Goal: Task Accomplishment & Management: Use online tool/utility

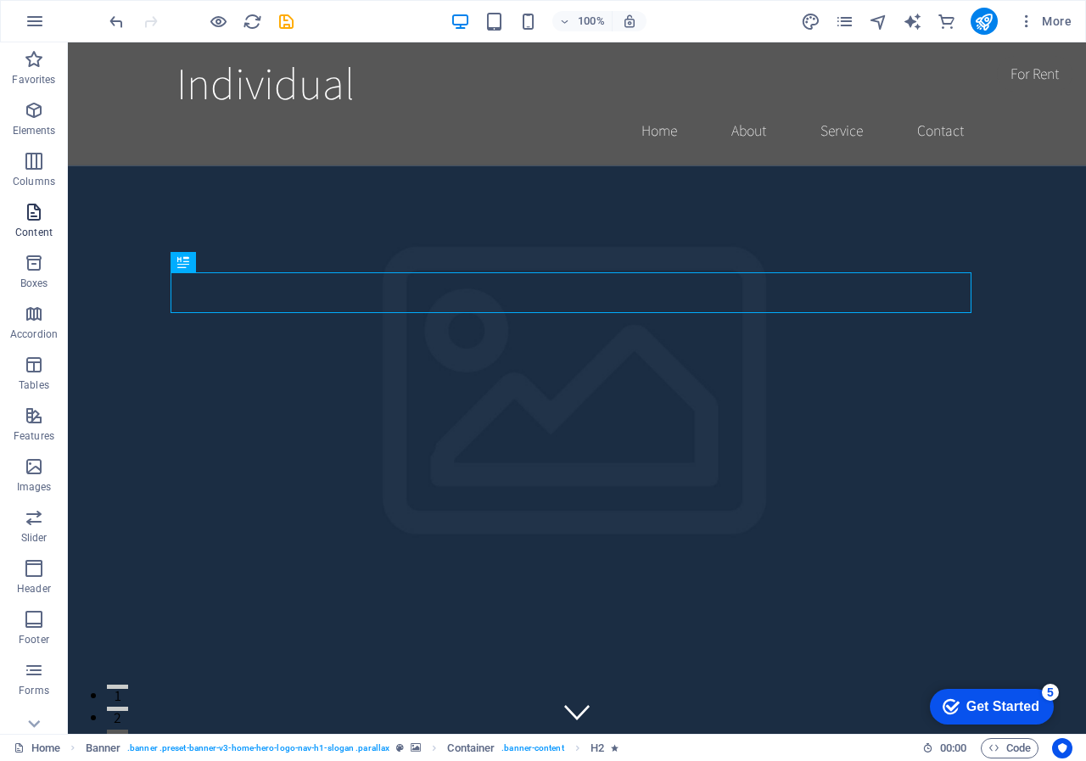
click at [36, 219] on icon "button" at bounding box center [34, 212] width 20 height 20
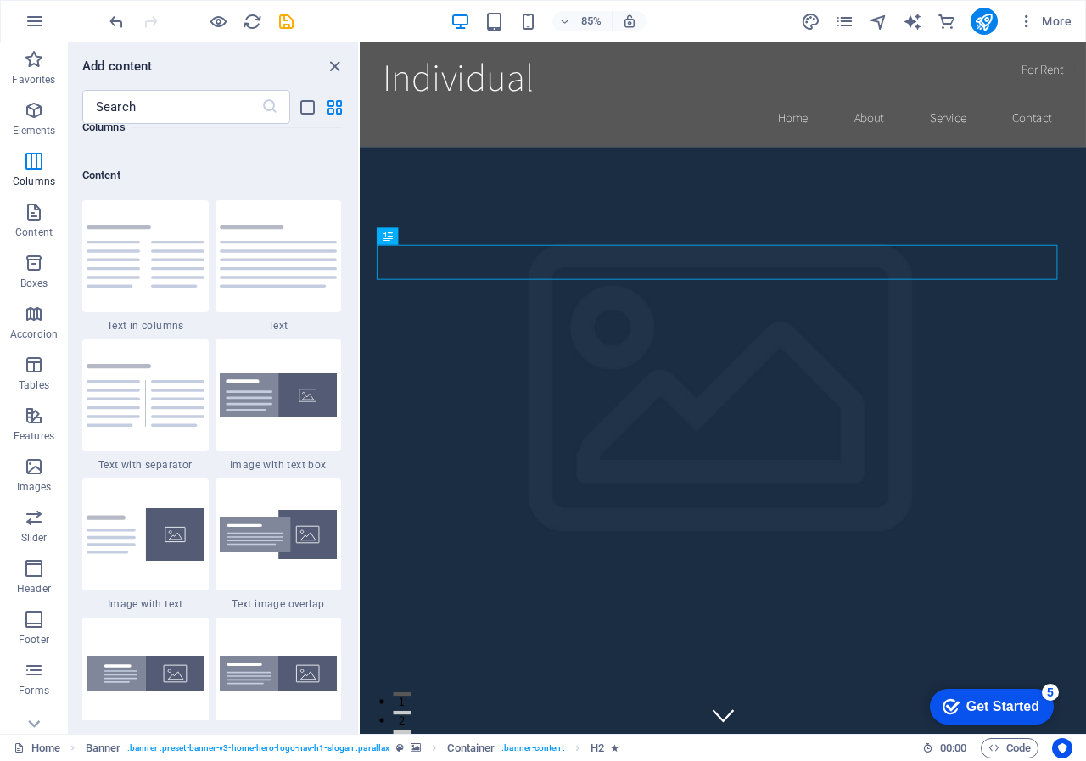
scroll to position [2883, 0]
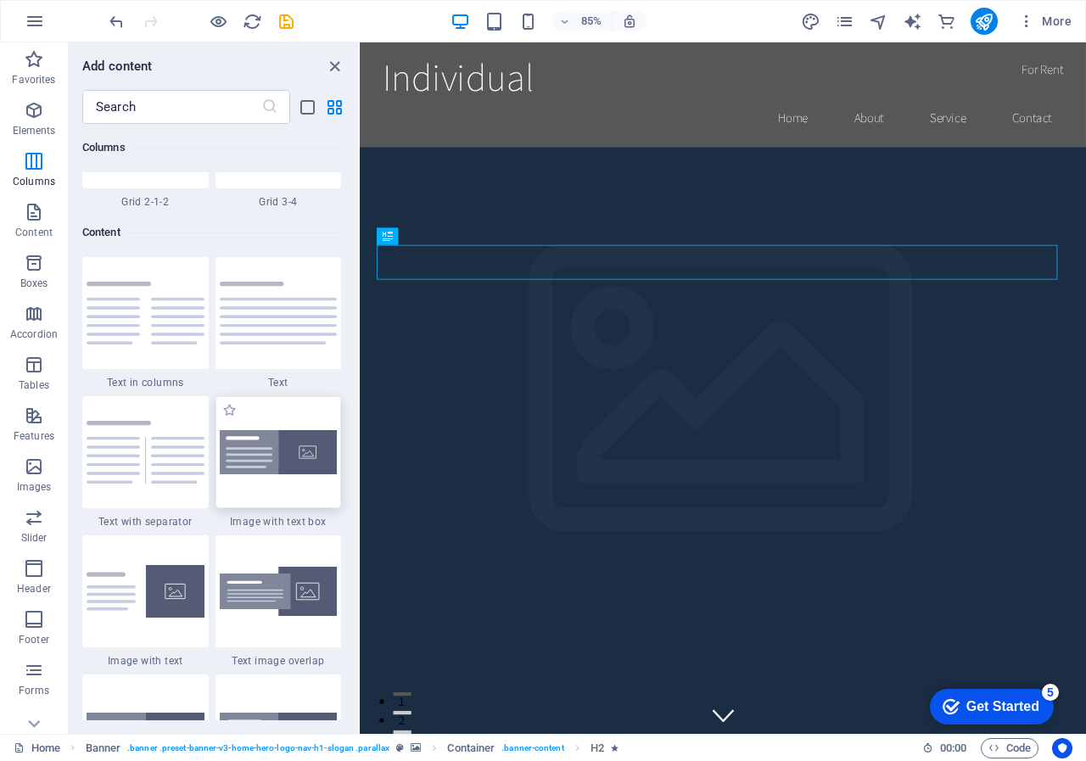
click at [279, 451] on img at bounding box center [279, 452] width 118 height 45
click at [360, 451] on div "Drag here to replace the existing content. Press “Ctrl” if you want to create a…" at bounding box center [723, 387] width 726 height 691
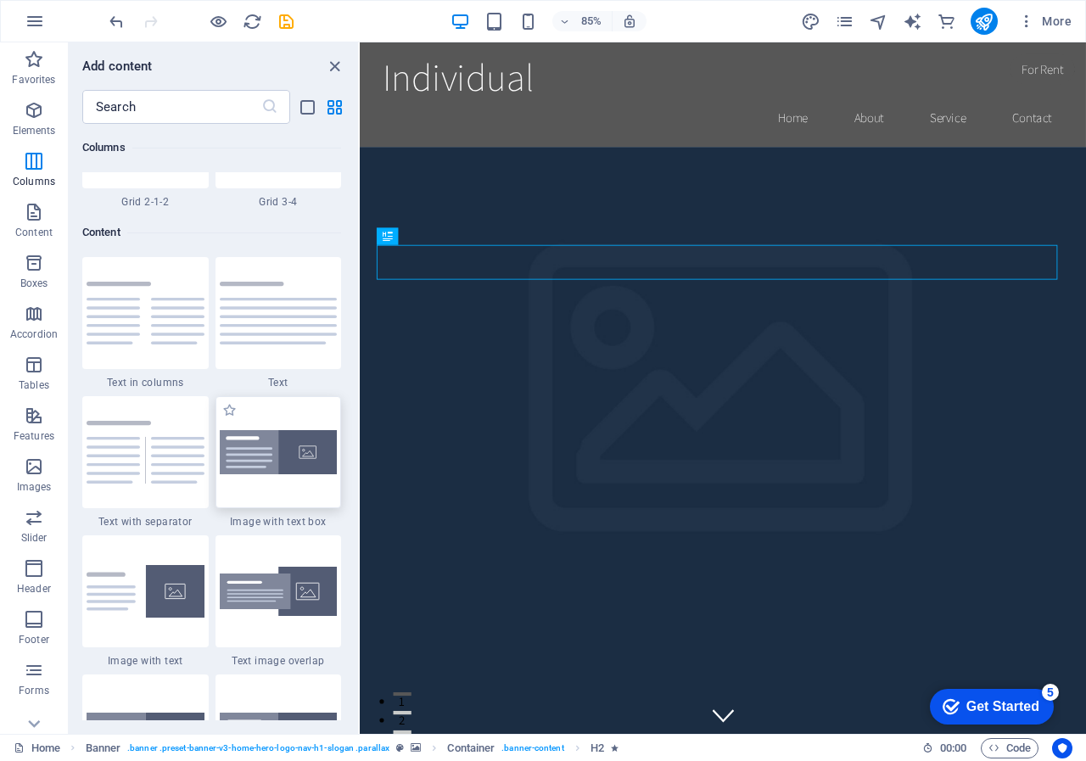
click at [360, 451] on div "Drag here to replace the existing content. Press “Ctrl” if you want to create a…" at bounding box center [723, 387] width 726 height 691
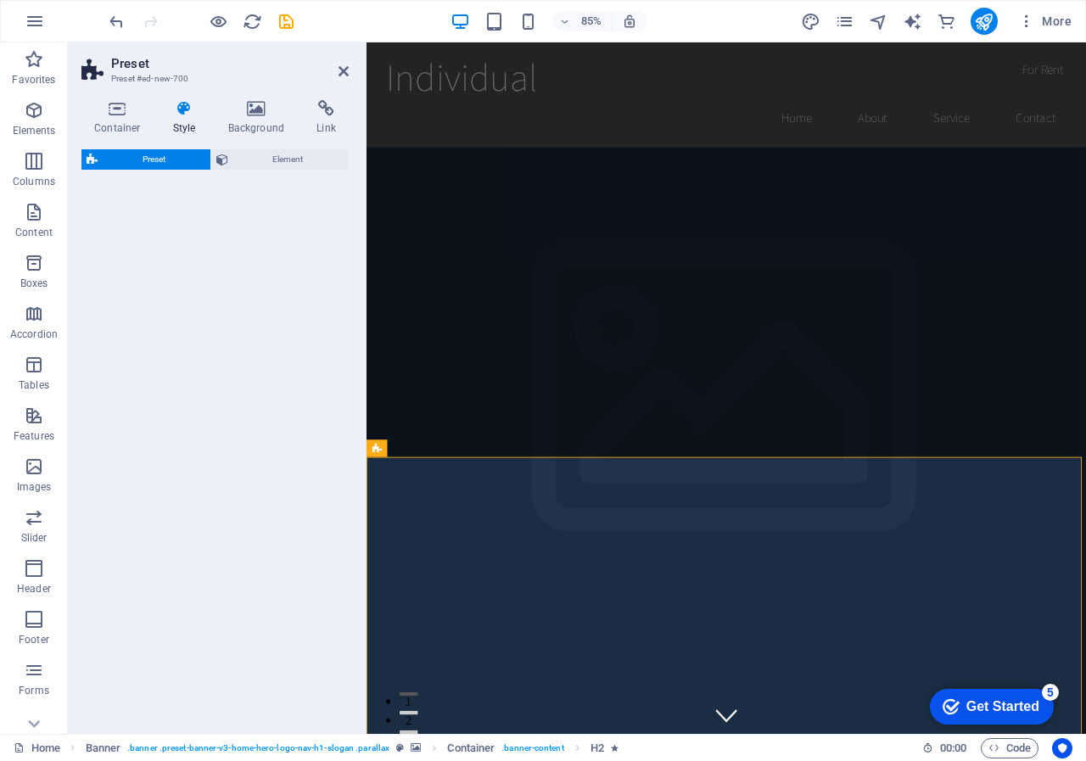
select select "rem"
select select "px"
